Goal: Task Accomplishment & Management: Complete application form

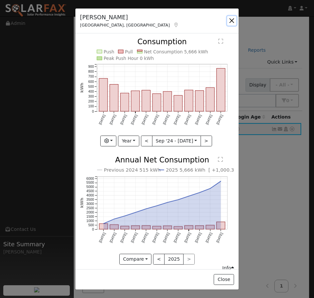
click at [230, 19] on button "button" at bounding box center [231, 20] width 9 height 9
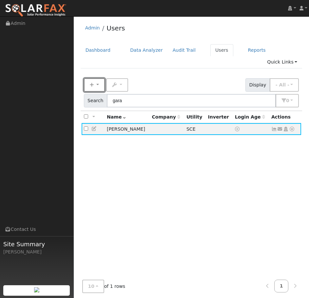
click at [98, 78] on button "New" at bounding box center [94, 84] width 21 height 13
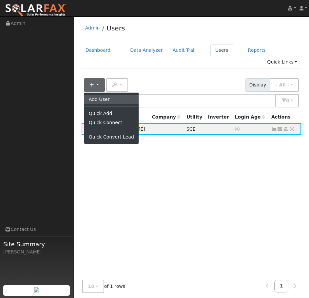
click at [105, 95] on link "Add User" at bounding box center [111, 99] width 54 height 9
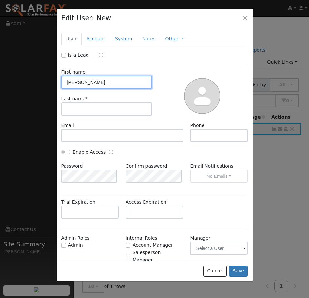
type input "[PERSON_NAME]"
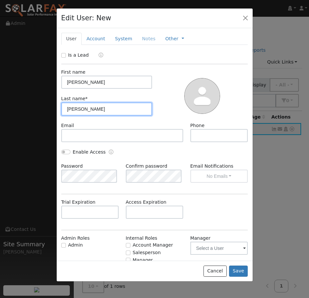
type input "[PERSON_NAME]"
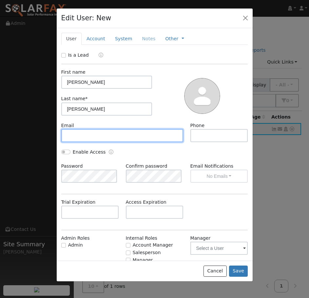
click at [75, 134] on input "text" at bounding box center [122, 135] width 122 height 13
paste input "[EMAIL_ADDRESS][DOMAIN_NAME]"
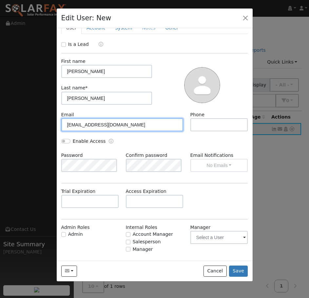
scroll to position [11, 0]
type input "[EMAIL_ADDRESS][DOMAIN_NAME]"
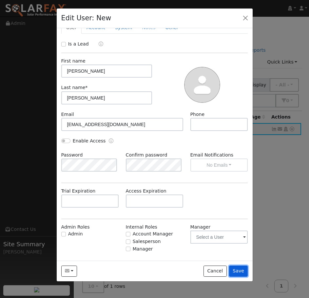
click at [240, 272] on button "Save" at bounding box center [238, 271] width 19 height 11
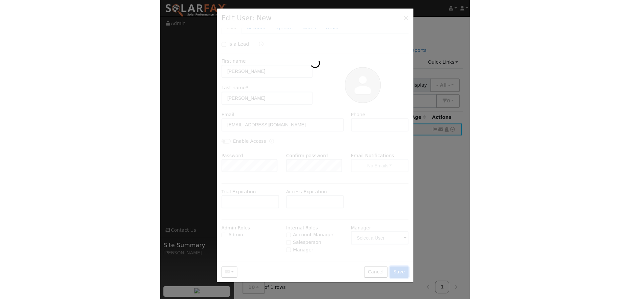
scroll to position [0, 0]
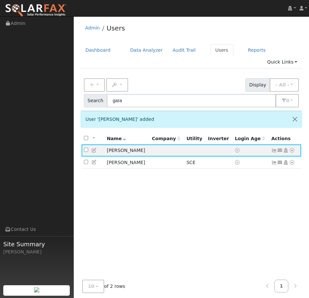
click at [293, 148] on icon at bounding box center [292, 150] width 6 height 5
click at [0, 0] on link "Import From CSV" at bounding box center [0, 0] width 0 height 0
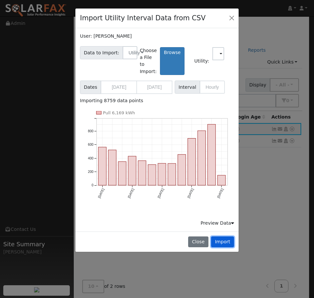
click at [223, 241] on button "Import" at bounding box center [222, 242] width 23 height 11
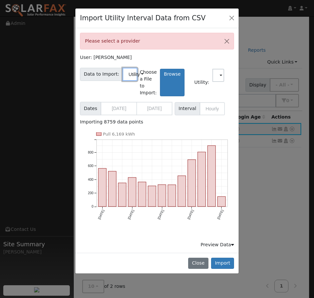
click at [131, 72] on button "Utility" at bounding box center [130, 74] width 15 height 13
click at [222, 78] on span at bounding box center [221, 76] width 3 height 8
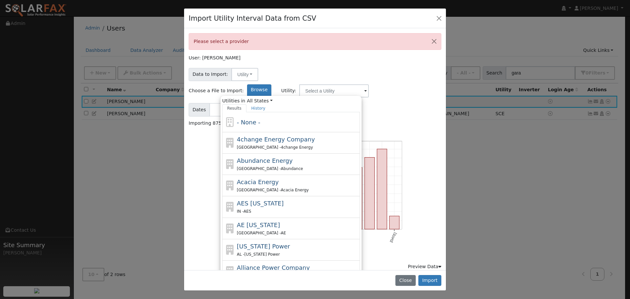
scroll to position [4, 0]
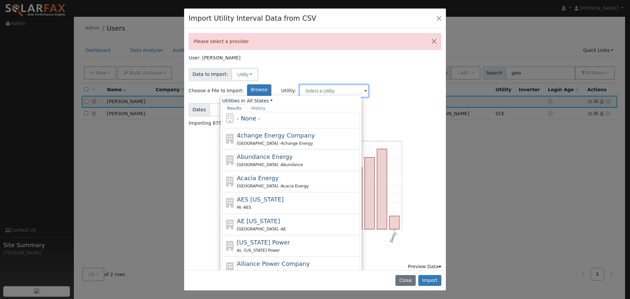
click at [314, 84] on input "text" at bounding box center [334, 90] width 70 height 13
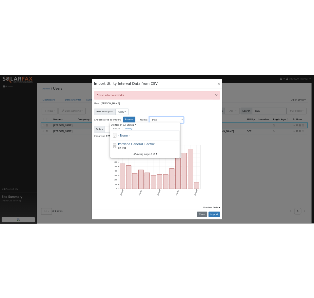
scroll to position [0, 0]
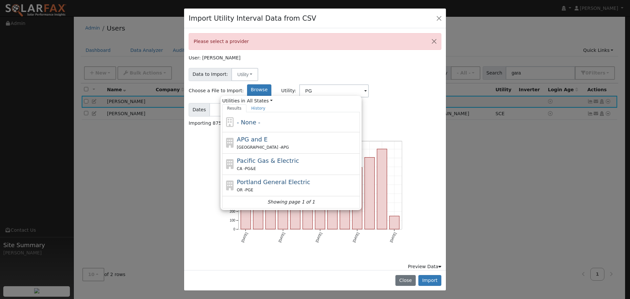
click at [299, 157] on span "Pacific Gas & Electric" at bounding box center [268, 160] width 62 height 7
type input "Pacific Gas & Electric"
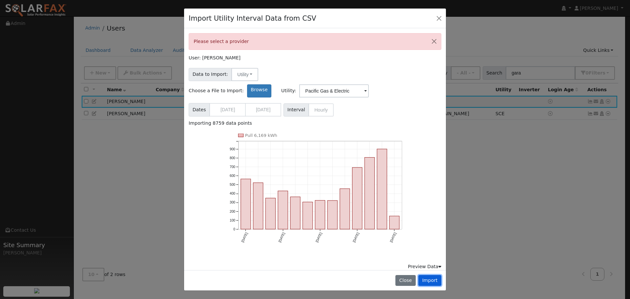
click at [314, 275] on button "Import" at bounding box center [429, 280] width 23 height 11
